Goal: Task Accomplishment & Management: Complete application form

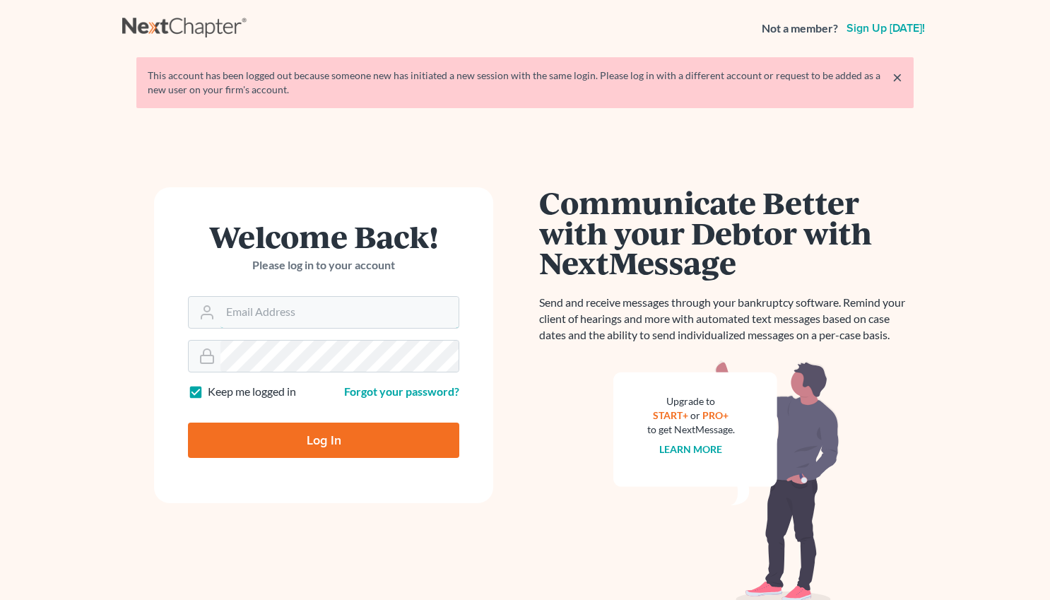
type input "salvarado@wellerlegalgroup.com"
click at [298, 441] on input "Log In" at bounding box center [323, 440] width 271 height 35
type input "Thinking..."
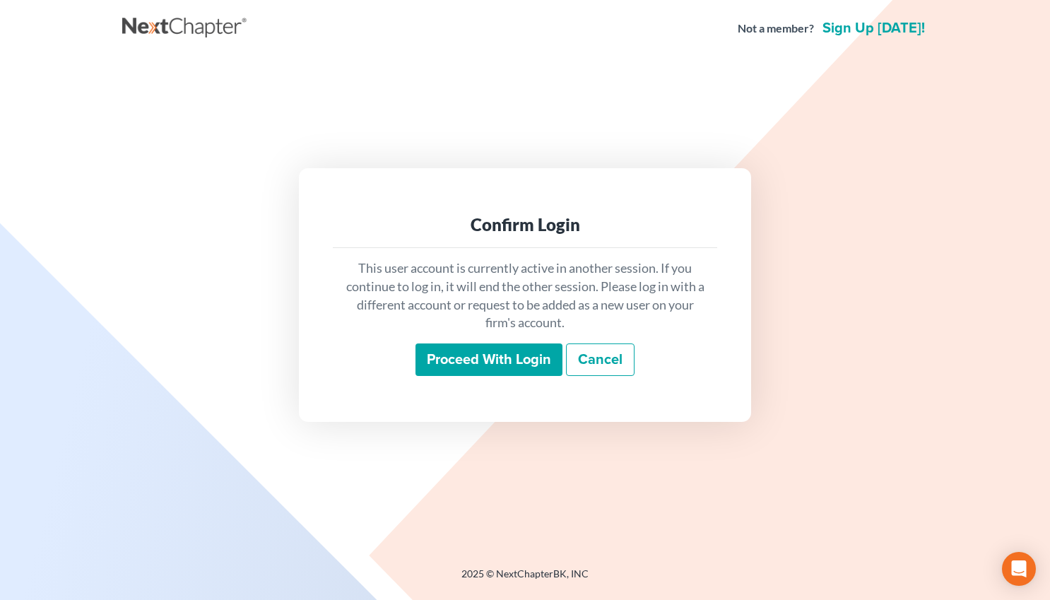
click at [515, 365] on input "Proceed with login" at bounding box center [489, 360] width 147 height 33
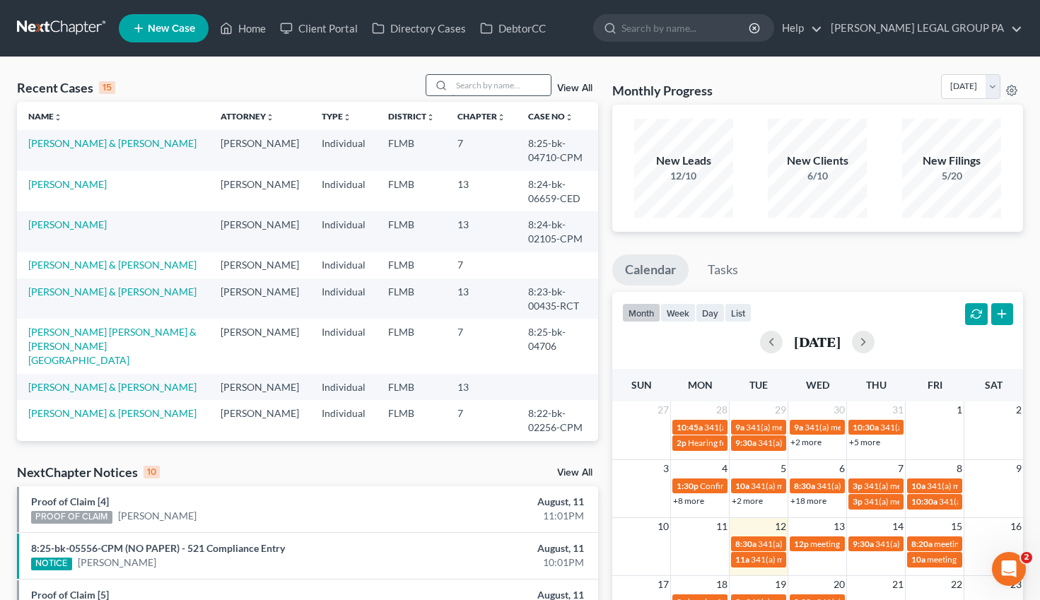
click at [471, 88] on input "search" at bounding box center [501, 85] width 99 height 20
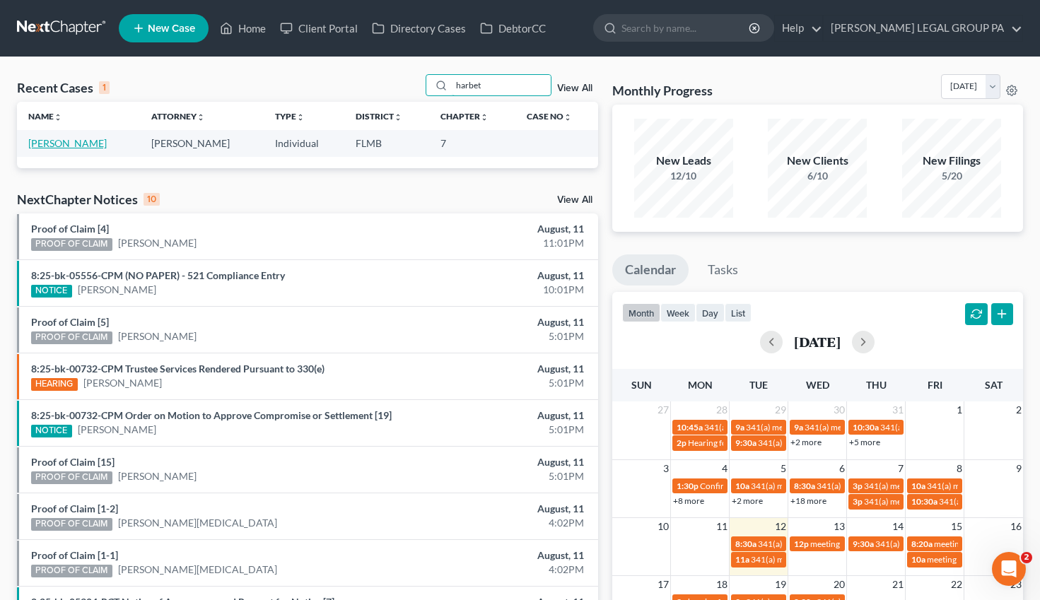
type input "harbet"
click at [59, 148] on link "Harbet, Kyle" at bounding box center [67, 143] width 78 height 12
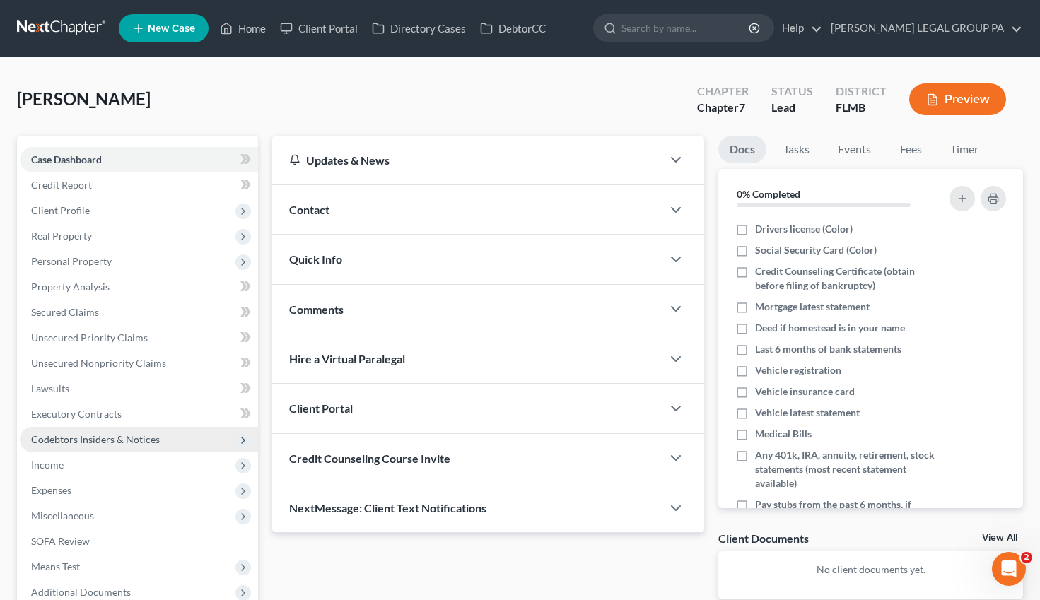
click at [80, 435] on span "Codebtors Insiders & Notices" at bounding box center [95, 439] width 129 height 12
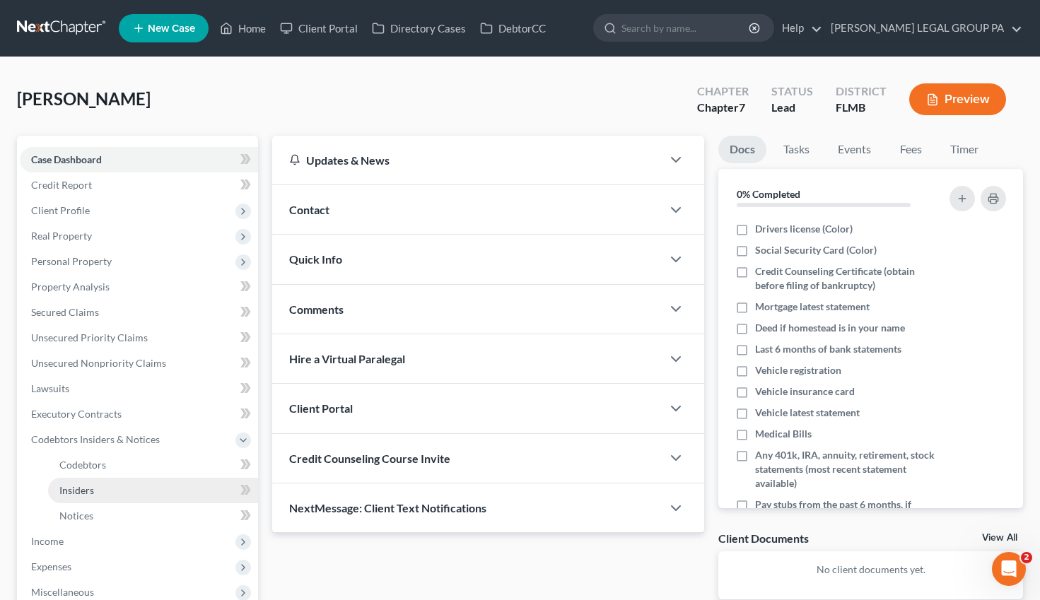
click at [109, 489] on link "Insiders" at bounding box center [153, 490] width 210 height 25
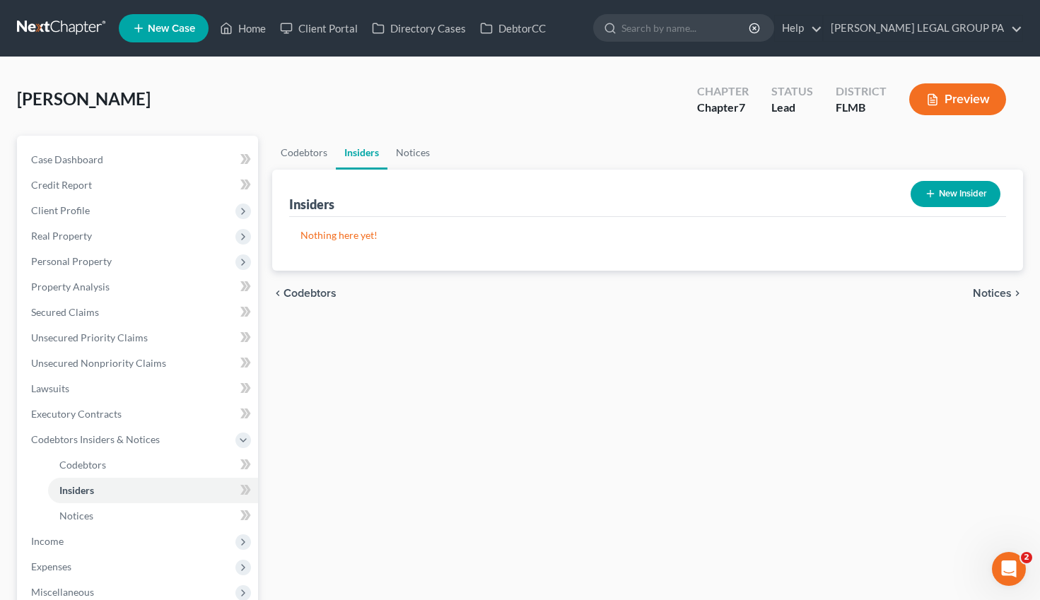
click at [949, 194] on button "New Insider" at bounding box center [955, 194] width 90 height 26
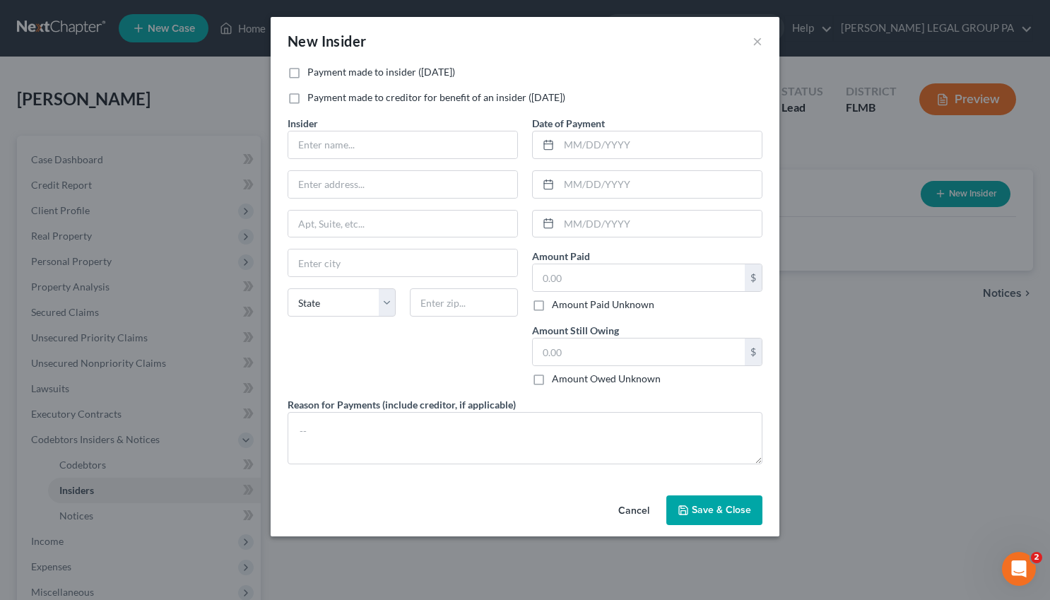
click at [307, 71] on label "Payment made to insider (within 1 year)" at bounding box center [381, 72] width 148 height 14
click at [313, 71] on input "Payment made to insider (within 1 year)" at bounding box center [317, 69] width 9 height 9
checkbox input "true"
click at [376, 139] on input "text" at bounding box center [402, 144] width 229 height 27
type input "Barbara Gould"
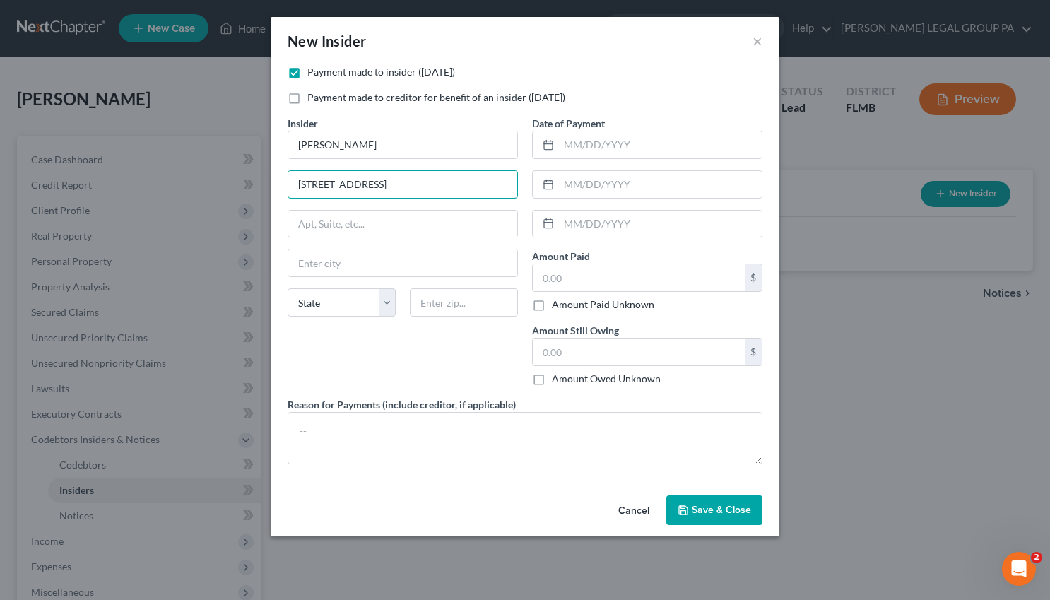
type input "101 Winthrop Ave"
type input "08057"
click at [423, 356] on div "Insider * Barbara Gould 101 Winthrop Ave State AL AK AR AZ CA CO CT DE DC FL GA…" at bounding box center [403, 256] width 245 height 281
type input "Moorestown"
select select "33"
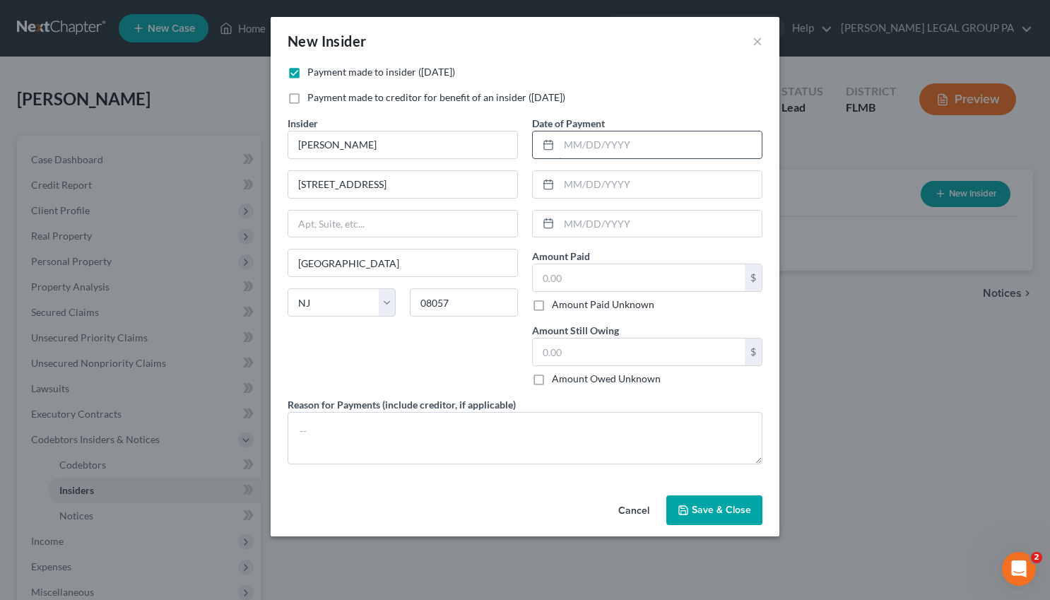
click at [626, 147] on input "text" at bounding box center [660, 144] width 203 height 27
type input "08/2025"
click at [705, 163] on div "Date of Payment 08/2025 07 Amount Paid $ Amount Paid Unknown Balance Undetermin…" at bounding box center [647, 256] width 245 height 281
drag, startPoint x: 647, startPoint y: 180, endPoint x: 999, endPoint y: 235, distance: 355.5
click at [650, 180] on input "07" at bounding box center [660, 184] width 203 height 27
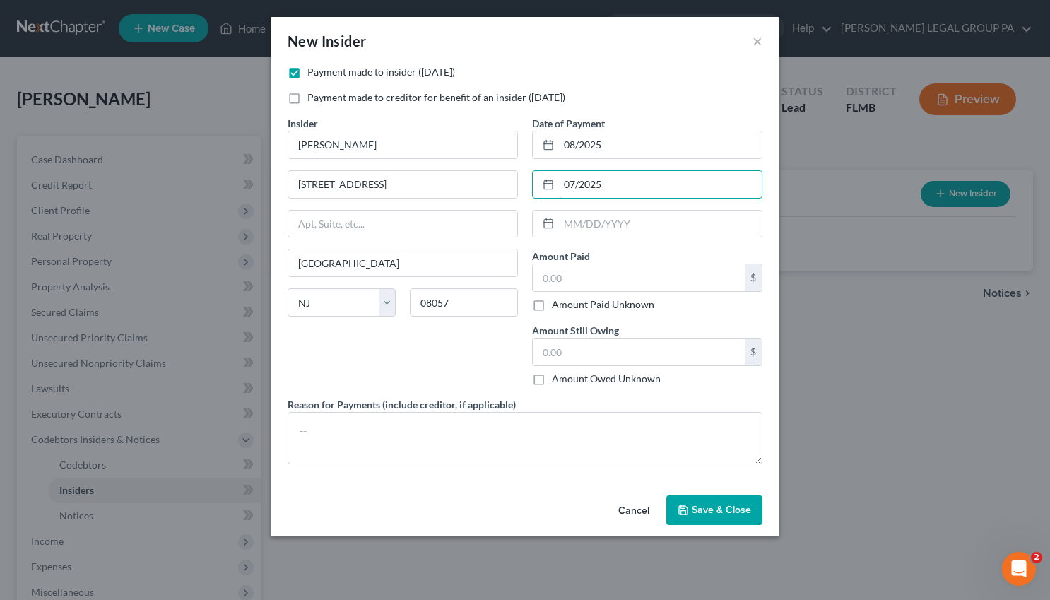
type input "07/2025"
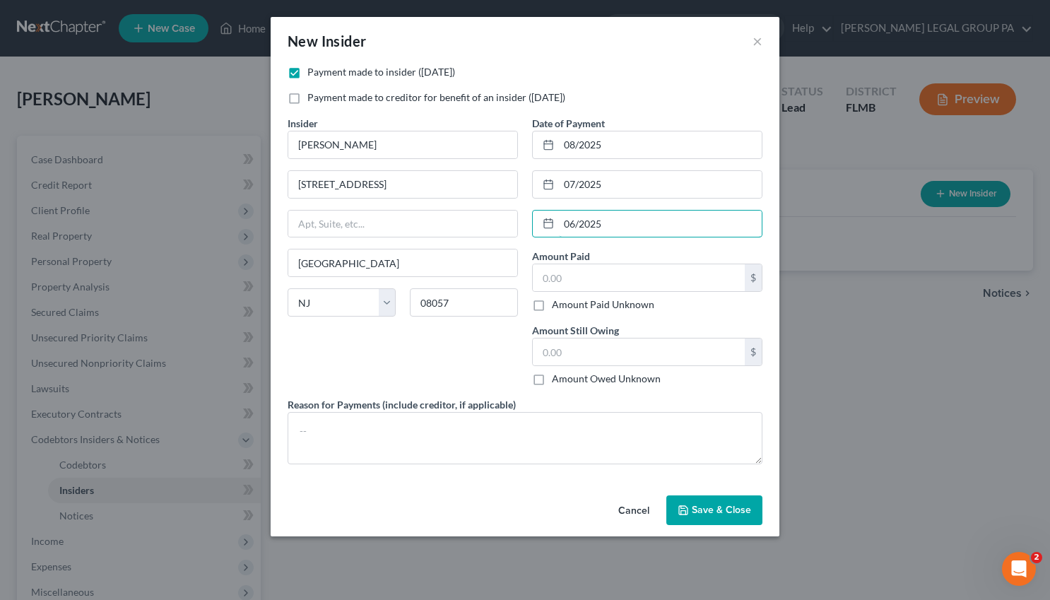
type input "06/2025"
click at [563, 282] on input "text" at bounding box center [639, 277] width 212 height 27
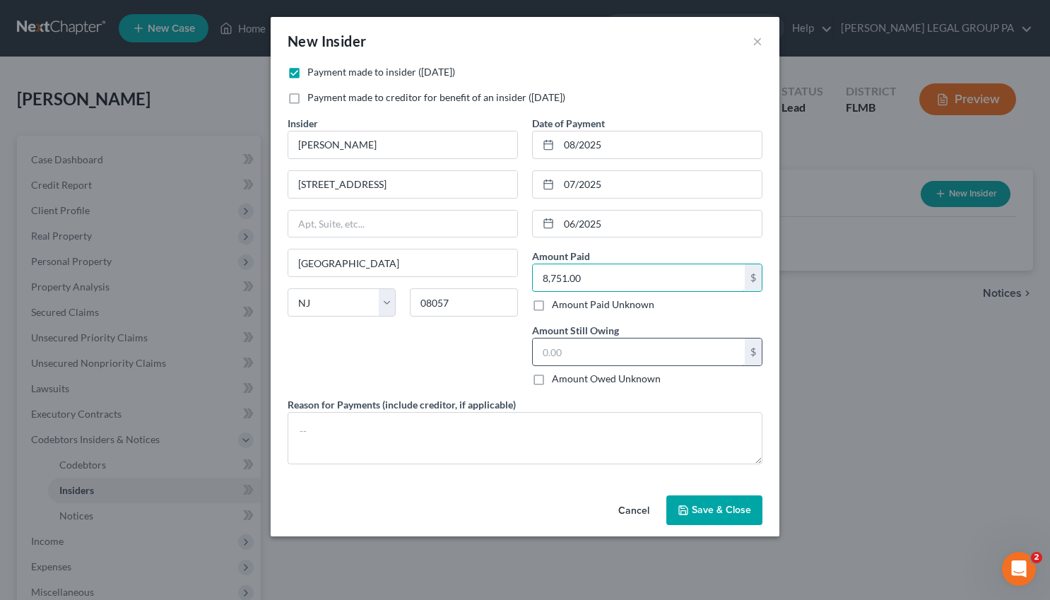
type input "8,751.00"
click at [587, 348] on input "text" at bounding box center [639, 352] width 212 height 27
click at [582, 354] on input "text" at bounding box center [639, 352] width 212 height 27
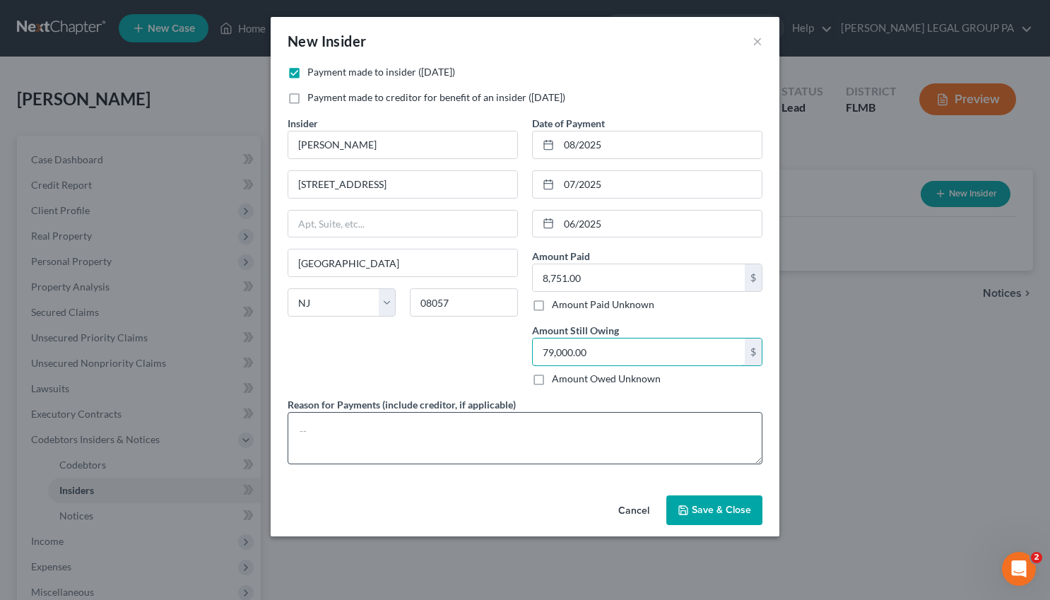
type input "79,000.00"
click at [411, 433] on textarea at bounding box center [525, 438] width 475 height 52
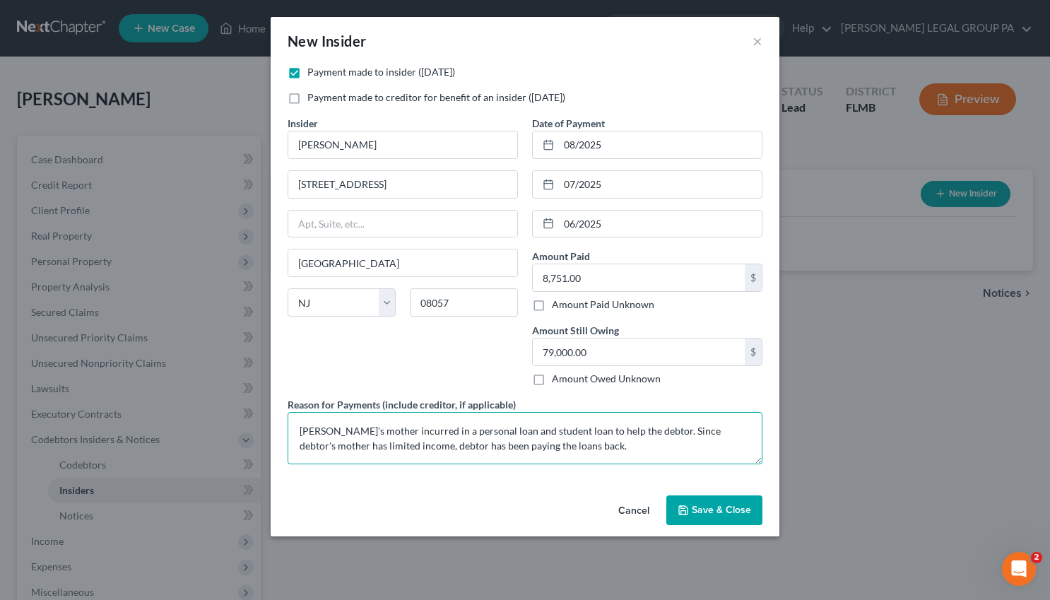
click at [640, 433] on textarea "Debtor's mother incurred in a personal loan and student loan to help the debtor…" at bounding box center [525, 438] width 475 height 52
click at [716, 448] on textarea "Debtor's mother incurred in a personal loan and student loan to help the debtor…" at bounding box center [525, 438] width 475 height 52
drag, startPoint x: 349, startPoint y: 450, endPoint x: 599, endPoint y: 432, distance: 250.9
click at [599, 432] on textarea "Debtor's mother incurred in a personal loan and student loan to help the debtor…" at bounding box center [525, 438] width 475 height 52
click at [331, 462] on textarea "Debtor's mother incurred in a personal loan and student loan to help the debtor…" at bounding box center [525, 438] width 475 height 52
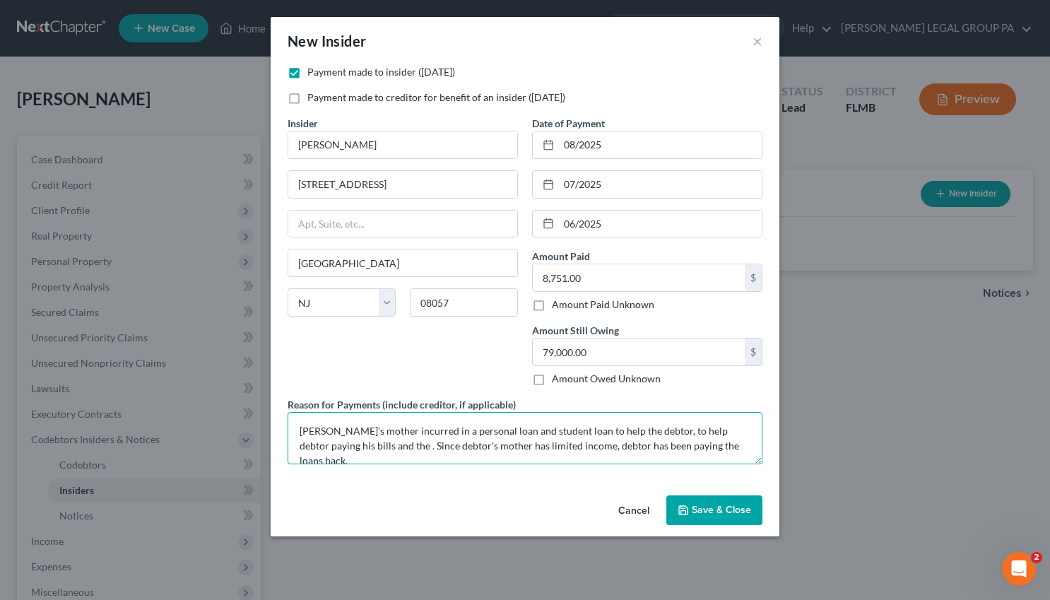
click at [352, 446] on textarea "Debtor's mother incurred in a personal loan and student loan to help the debtor…" at bounding box center [525, 438] width 475 height 52
type textarea "Debtor's mother incurred in a personal loan and student loan to help the debtor…"
click at [699, 517] on button "Save & Close" at bounding box center [715, 510] width 96 height 30
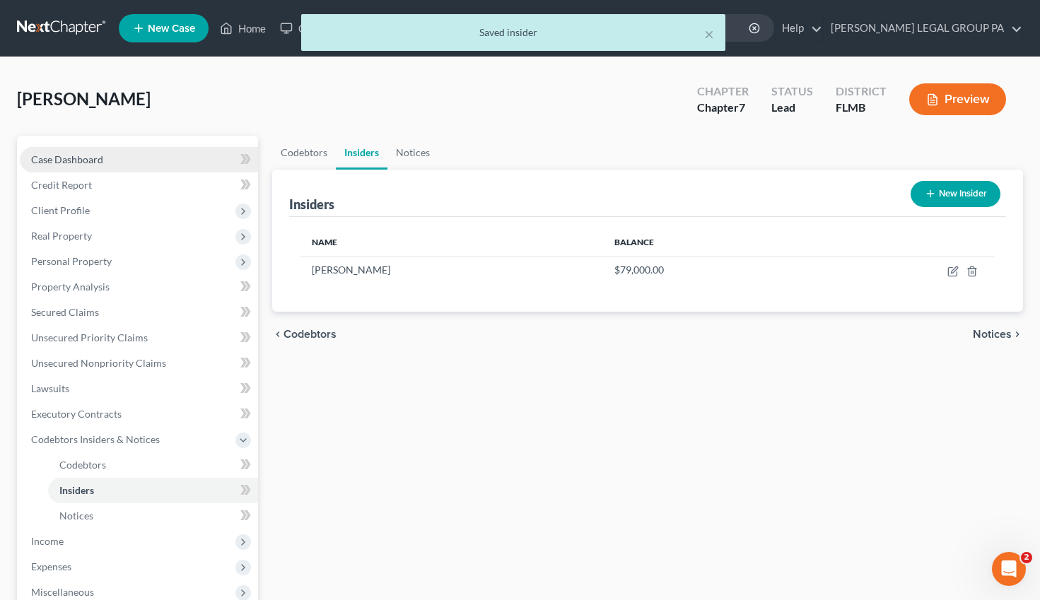
click at [95, 155] on span "Case Dashboard" at bounding box center [67, 159] width 72 height 12
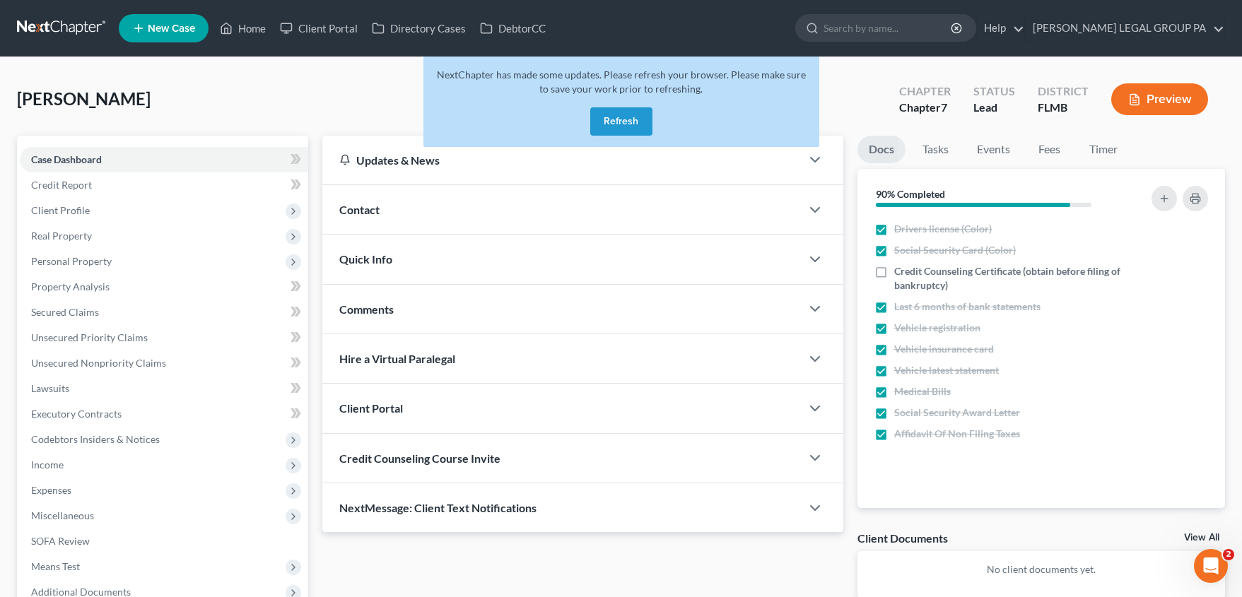
click at [606, 107] on button "Refresh" at bounding box center [621, 121] width 62 height 28
click at [611, 117] on button "Refresh" at bounding box center [621, 121] width 62 height 28
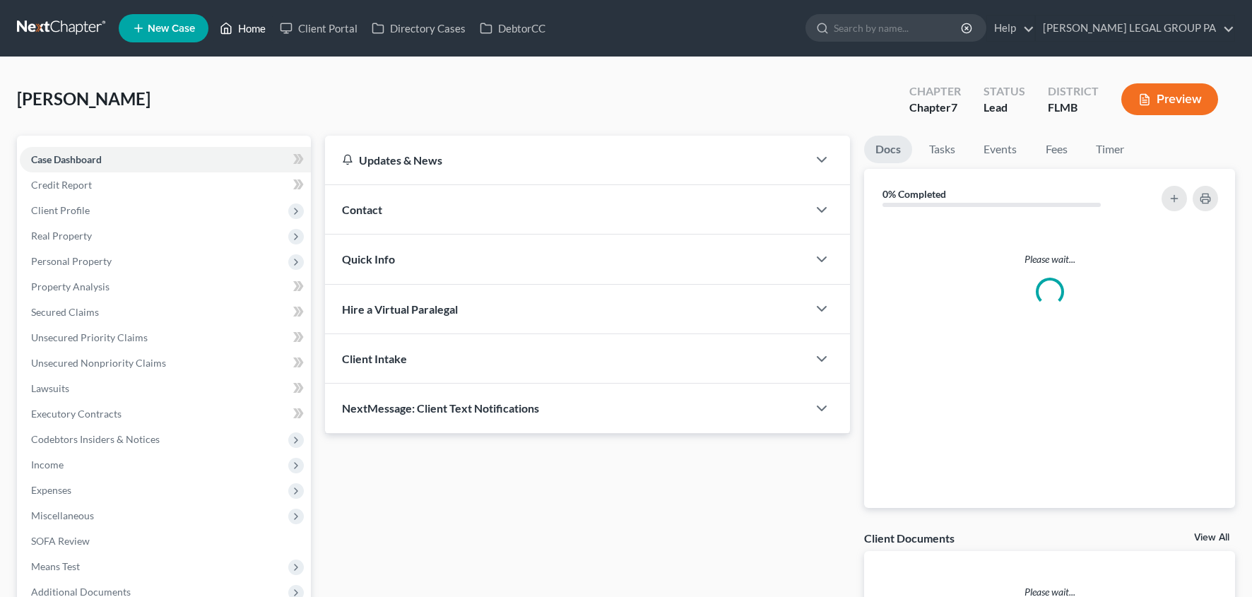
click at [242, 33] on link "Home" at bounding box center [243, 28] width 60 height 25
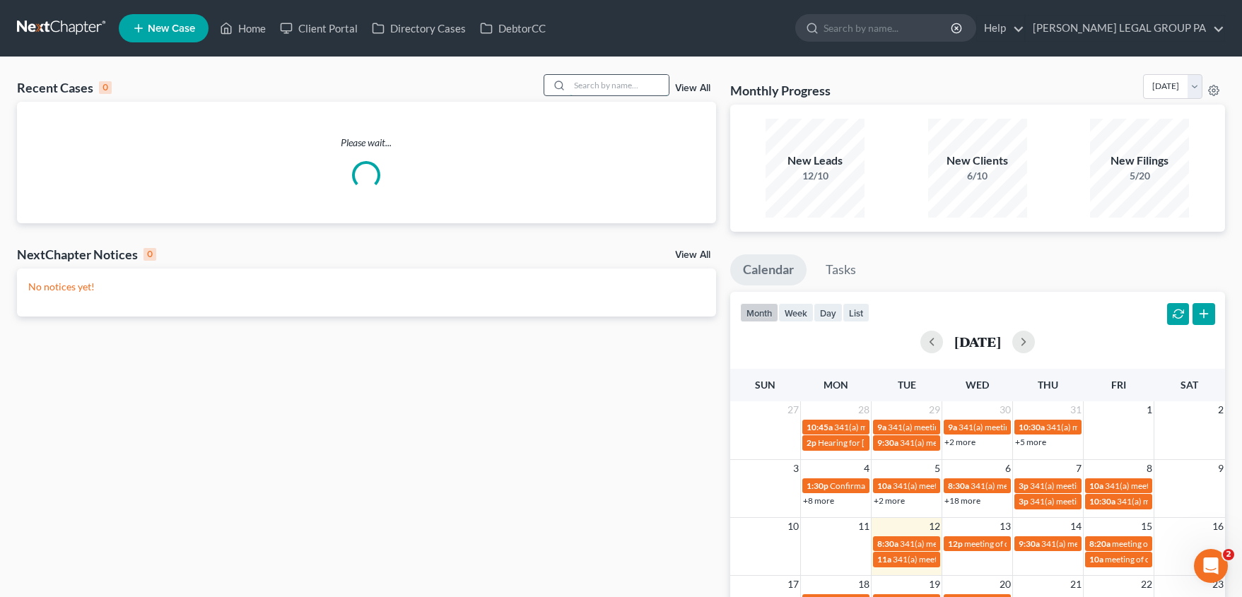
click at [634, 91] on input "search" at bounding box center [619, 85] width 99 height 20
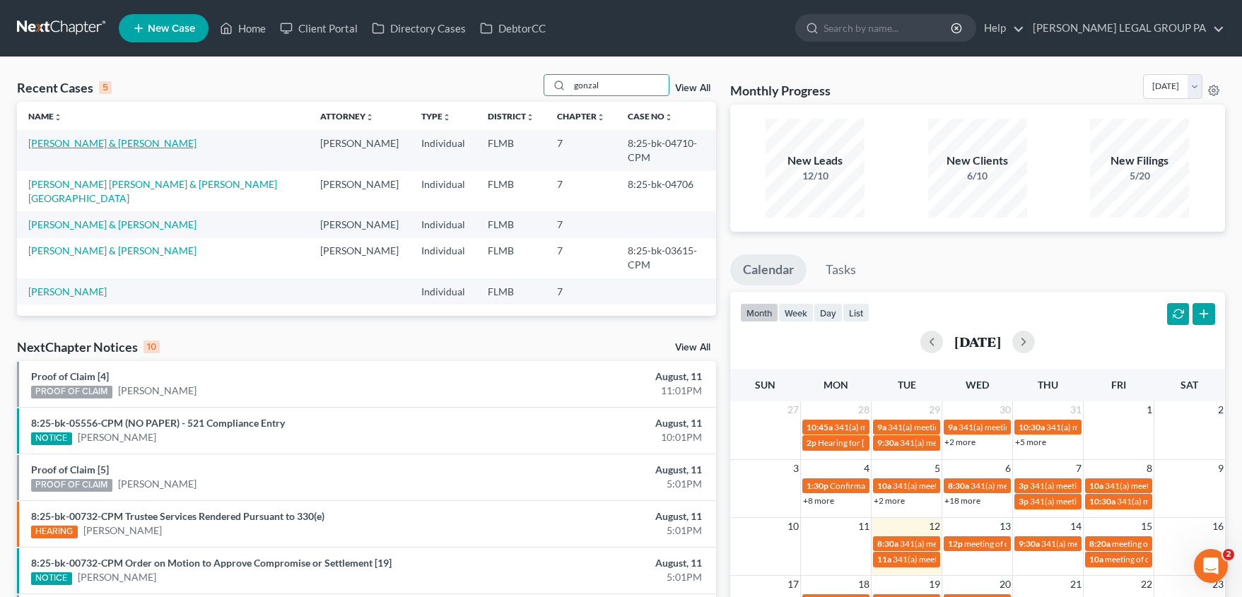
type input "gonzal"
click at [76, 146] on link "Gonzalez, Jose & Adriana" at bounding box center [112, 143] width 168 height 12
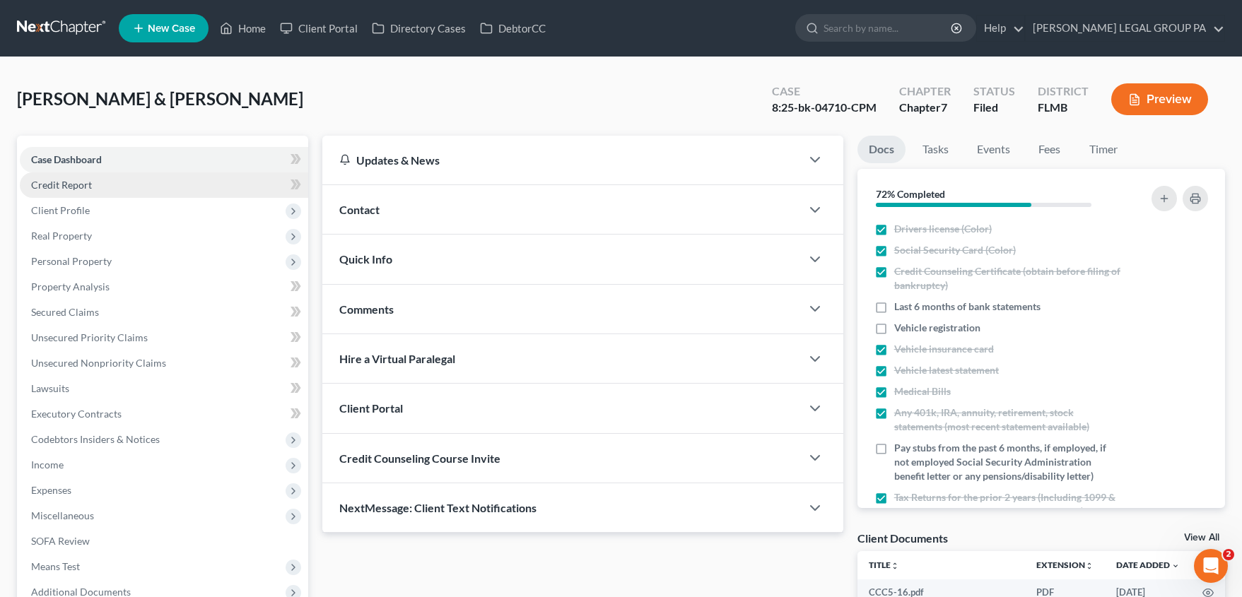
click at [75, 191] on link "Credit Report" at bounding box center [164, 184] width 288 height 25
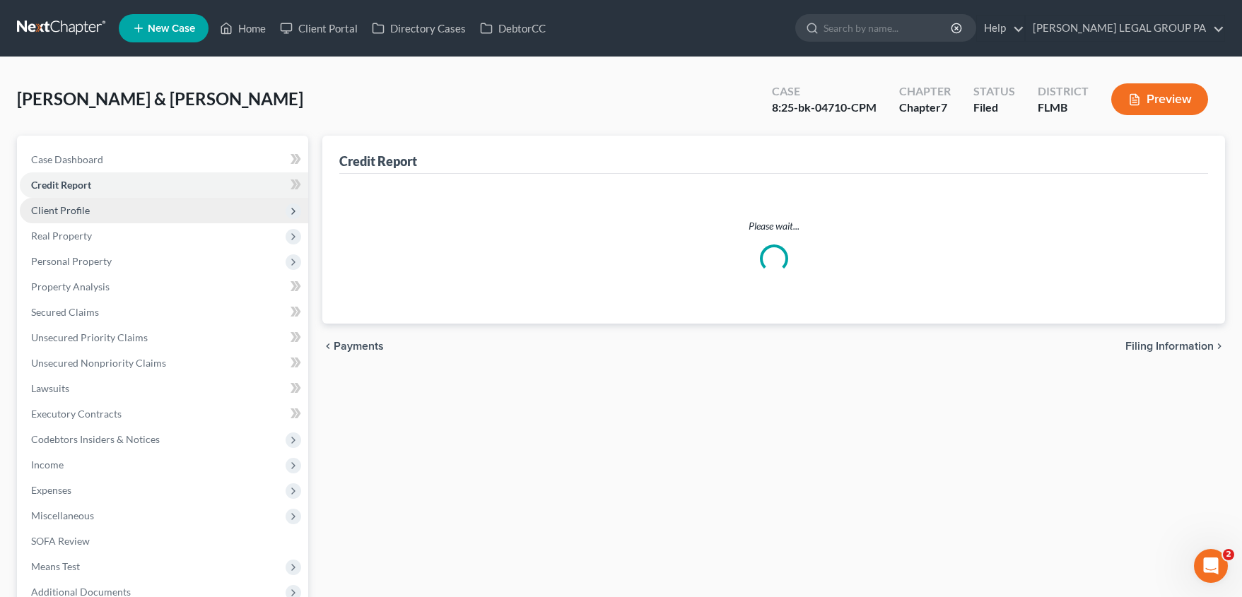
click at [76, 210] on span "Client Profile" at bounding box center [60, 210] width 59 height 12
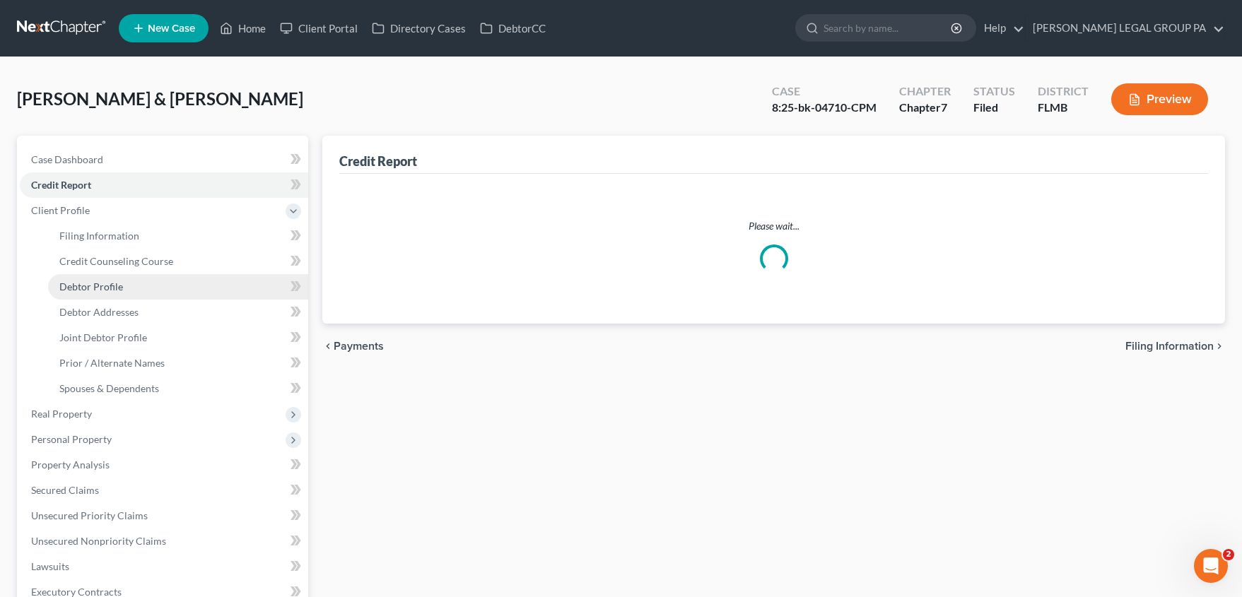
click at [98, 291] on span "Debtor Profile" at bounding box center [91, 287] width 64 height 12
select select "1"
select select "2"
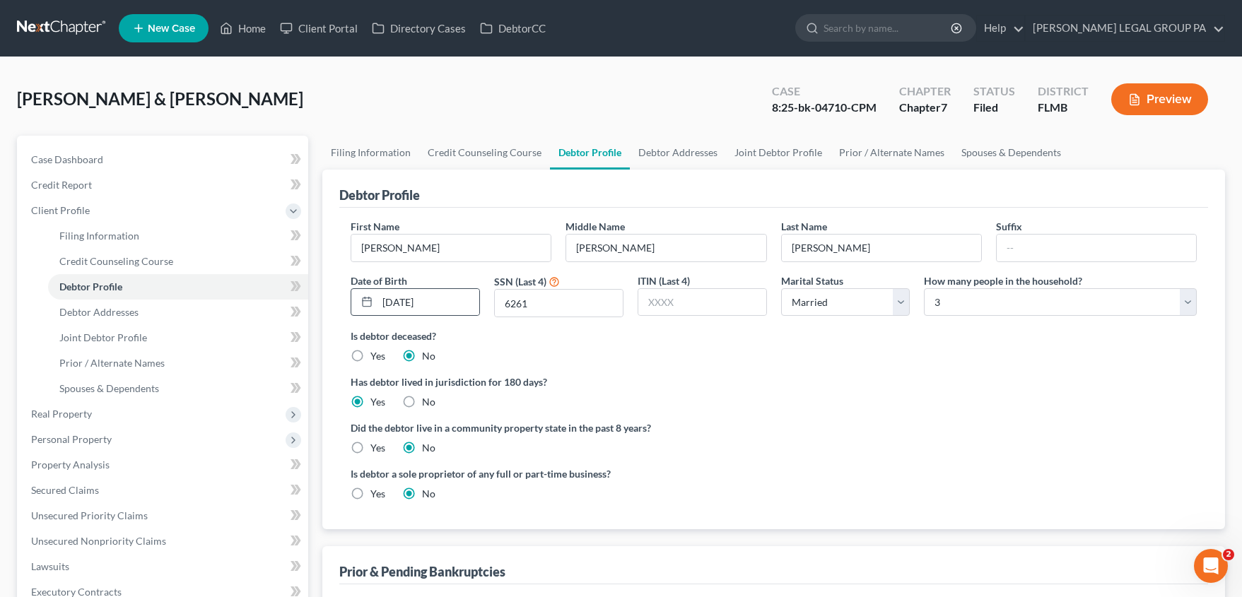
radio input "true"
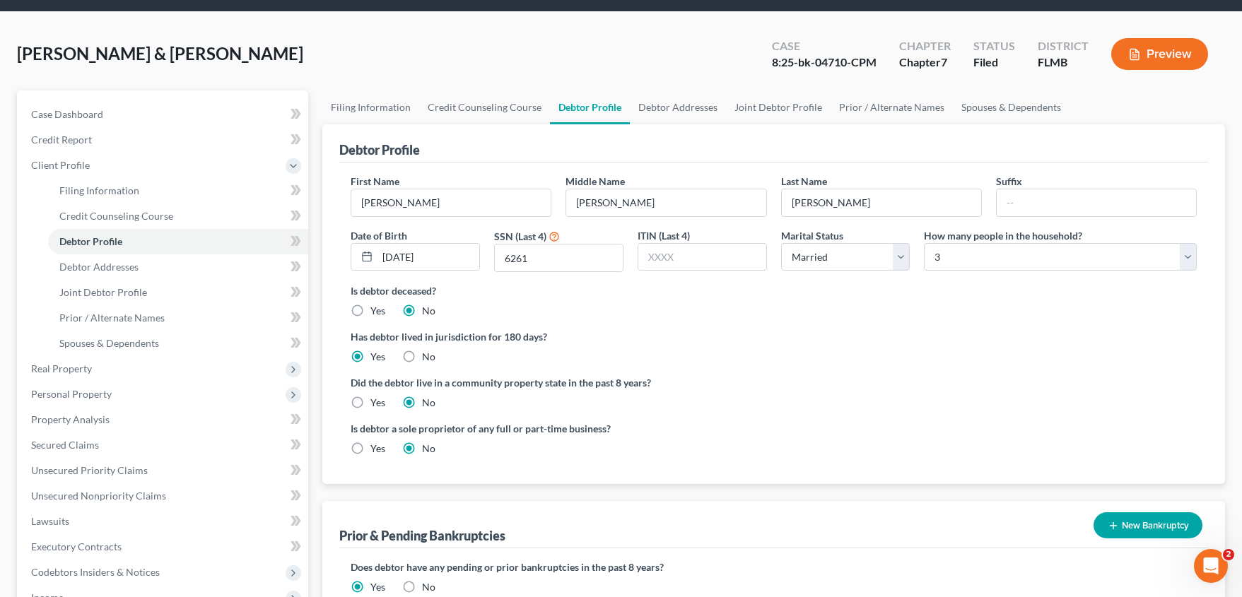
scroll to position [309, 0]
